Goal: Transaction & Acquisition: Book appointment/travel/reservation

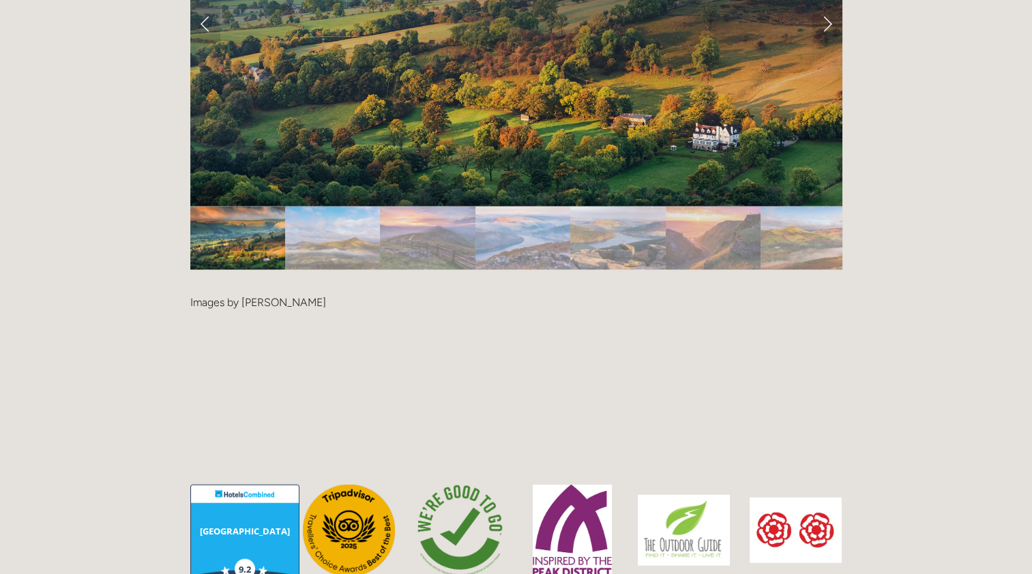
scroll to position [2797, 0]
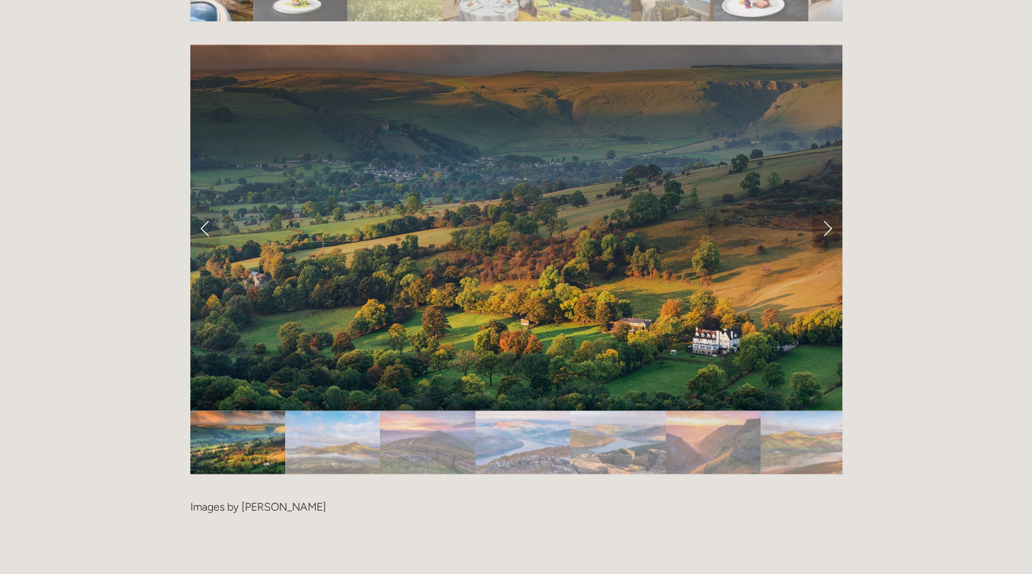
click at [832, 207] on link "Next Slide" at bounding box center [827, 227] width 30 height 41
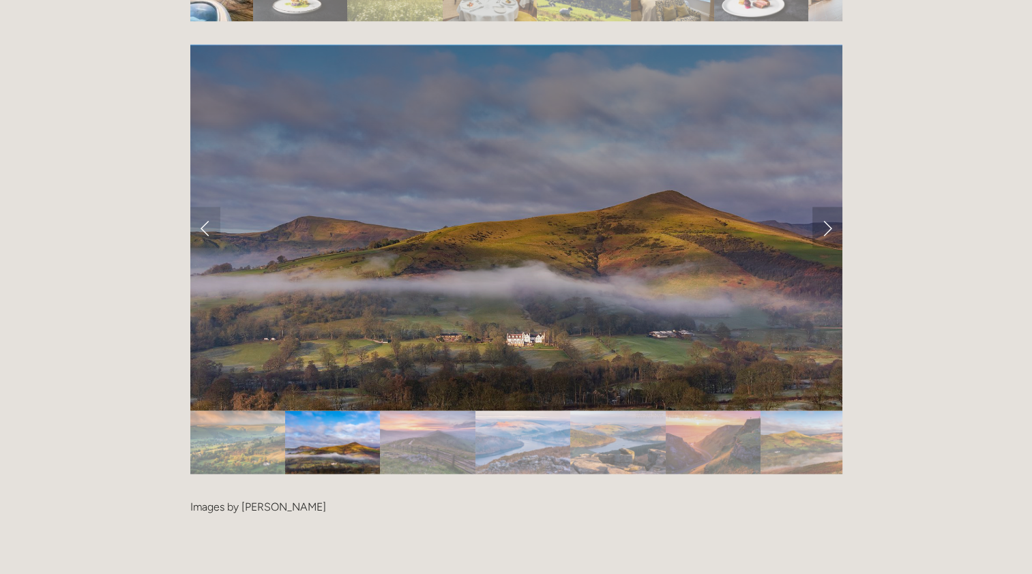
click at [832, 207] on link "Next Slide" at bounding box center [827, 227] width 30 height 41
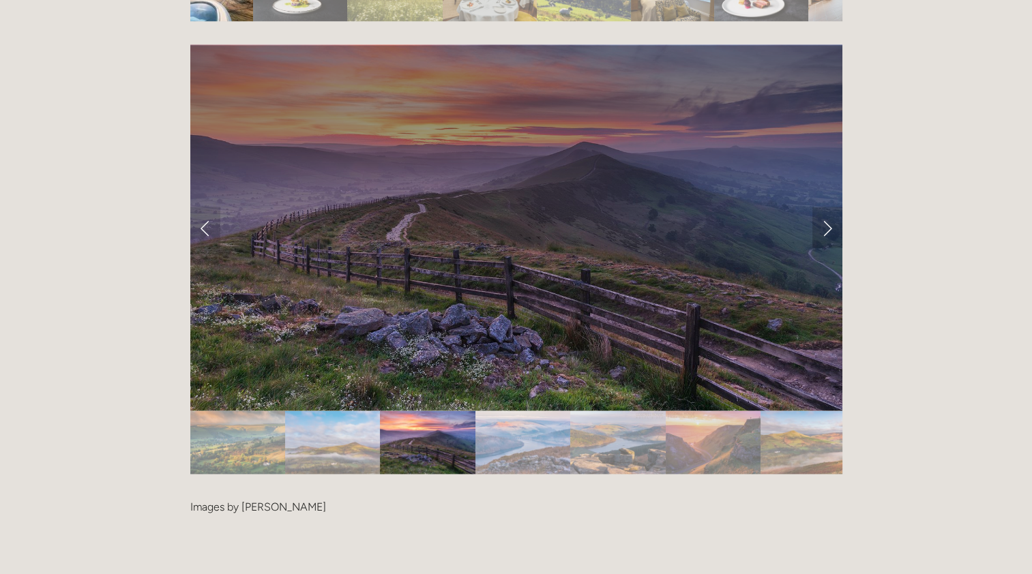
click at [832, 207] on link "Next Slide" at bounding box center [827, 227] width 30 height 41
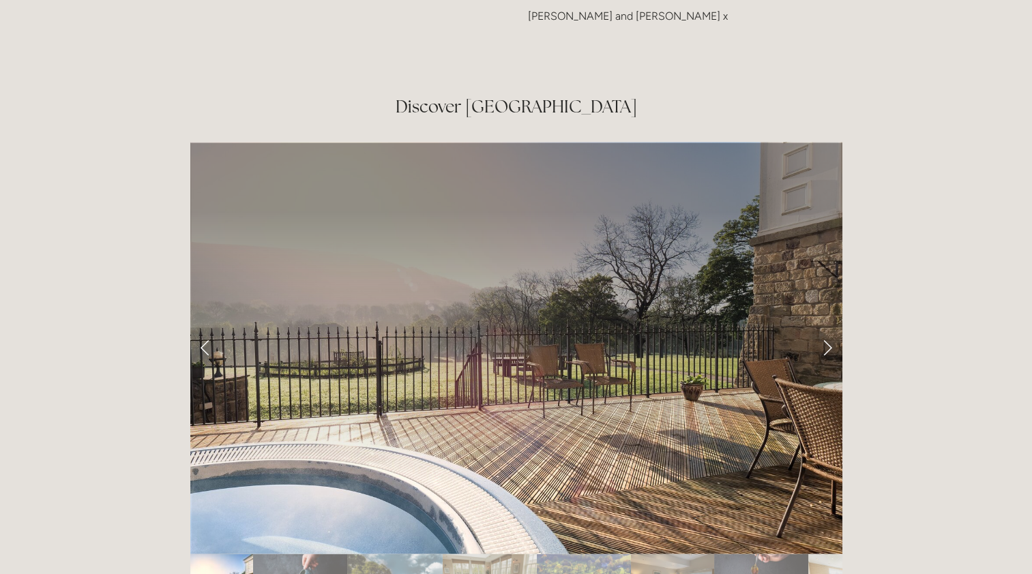
scroll to position [2251, 0]
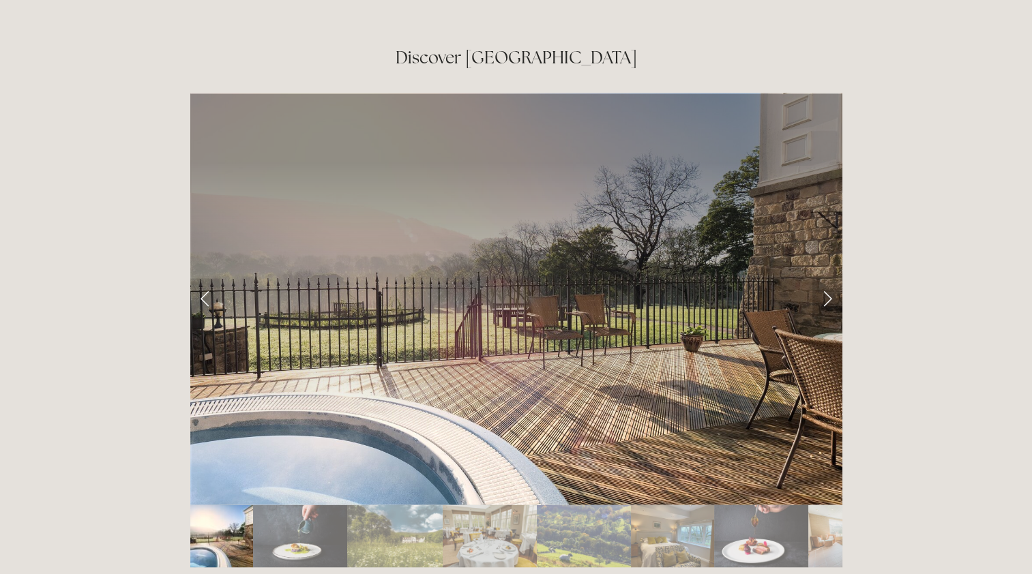
click at [830, 278] on link "Next Slide" at bounding box center [827, 298] width 30 height 41
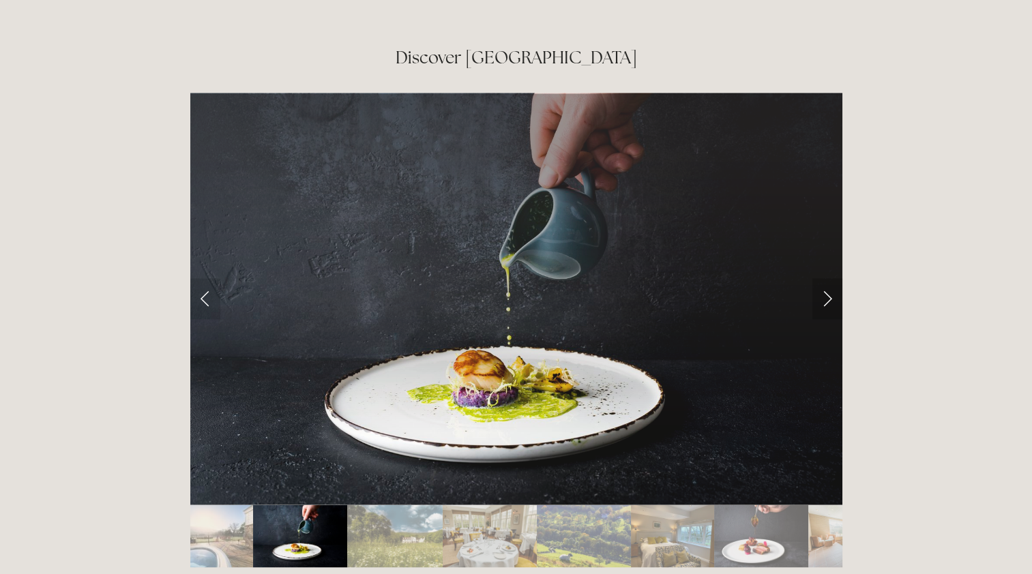
click at [830, 278] on link "Next Slide" at bounding box center [827, 298] width 30 height 41
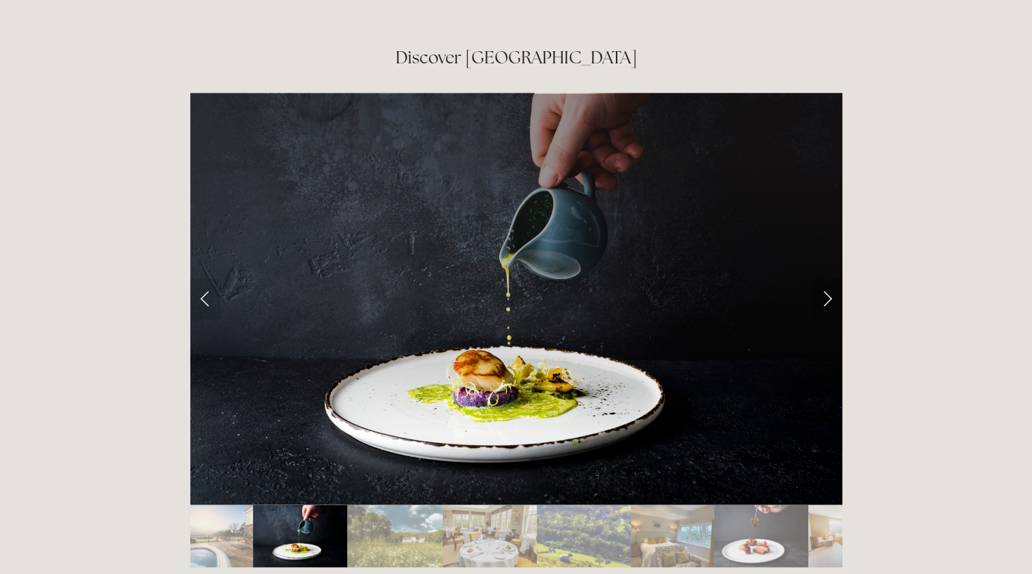
click at [827, 278] on link "Next Slide" at bounding box center [827, 298] width 30 height 41
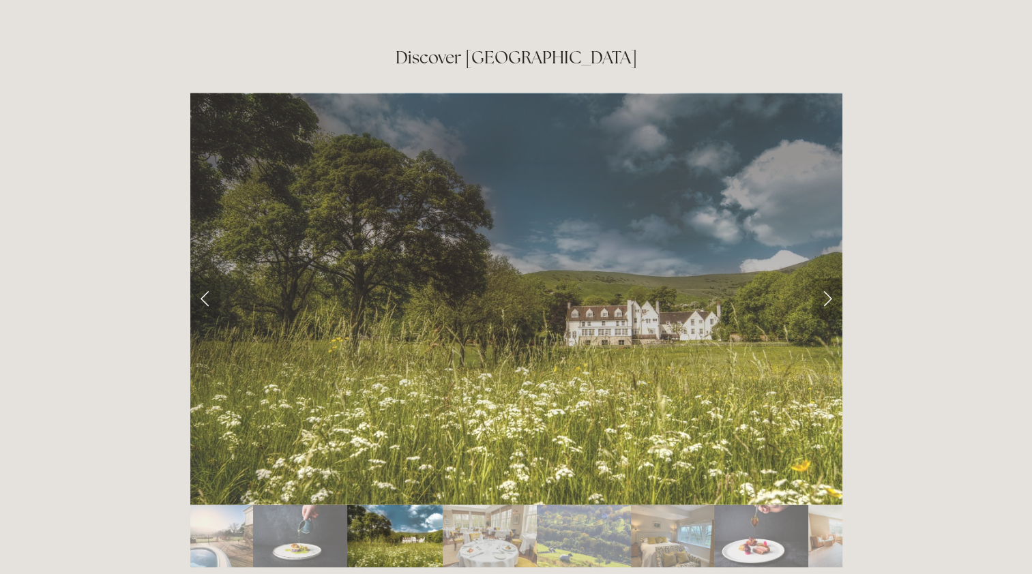
click at [827, 278] on link "Next Slide" at bounding box center [827, 298] width 30 height 41
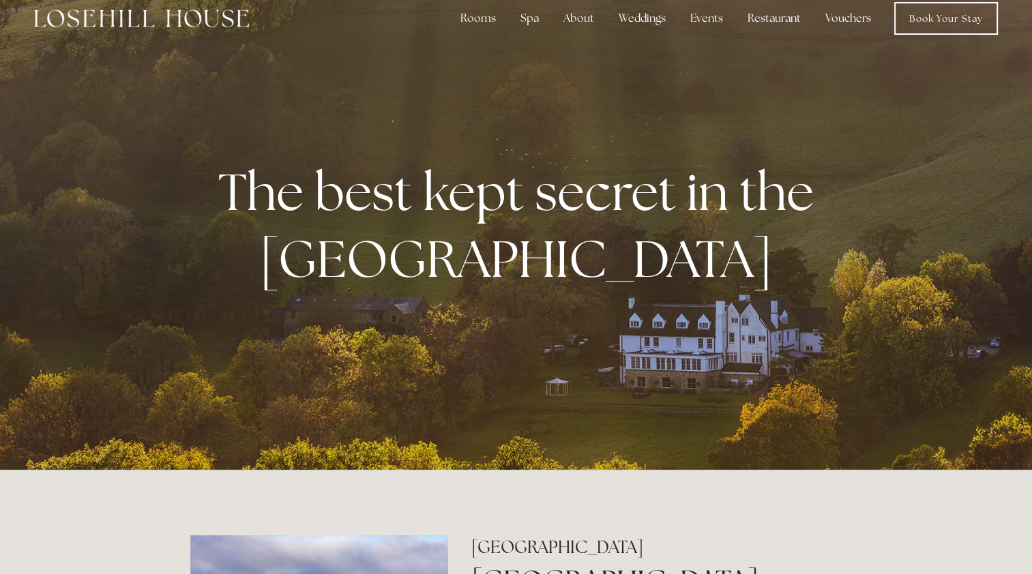
scroll to position [0, 0]
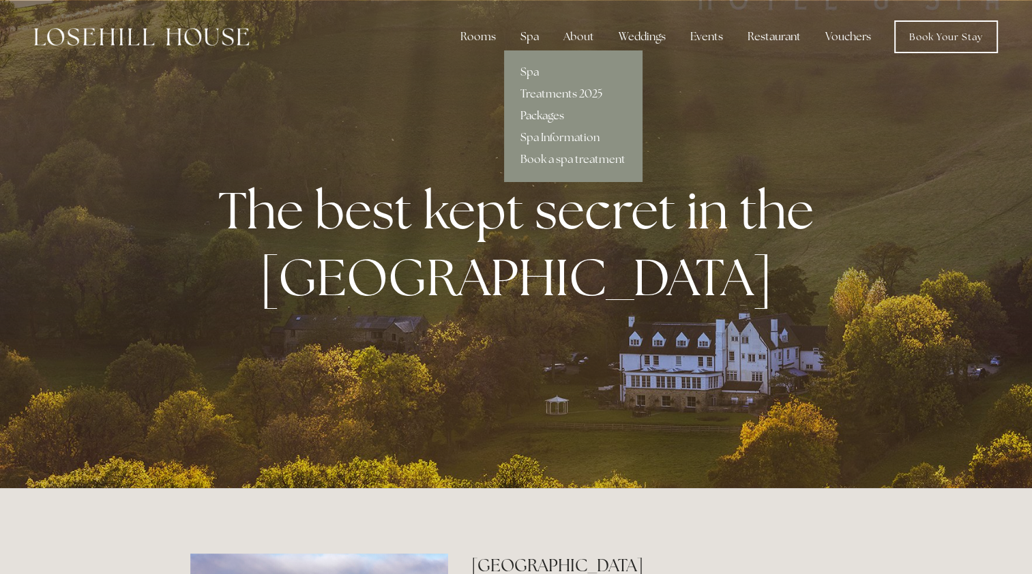
click at [550, 113] on link "Packages" at bounding box center [573, 116] width 138 height 22
